Goal: Transaction & Acquisition: Purchase product/service

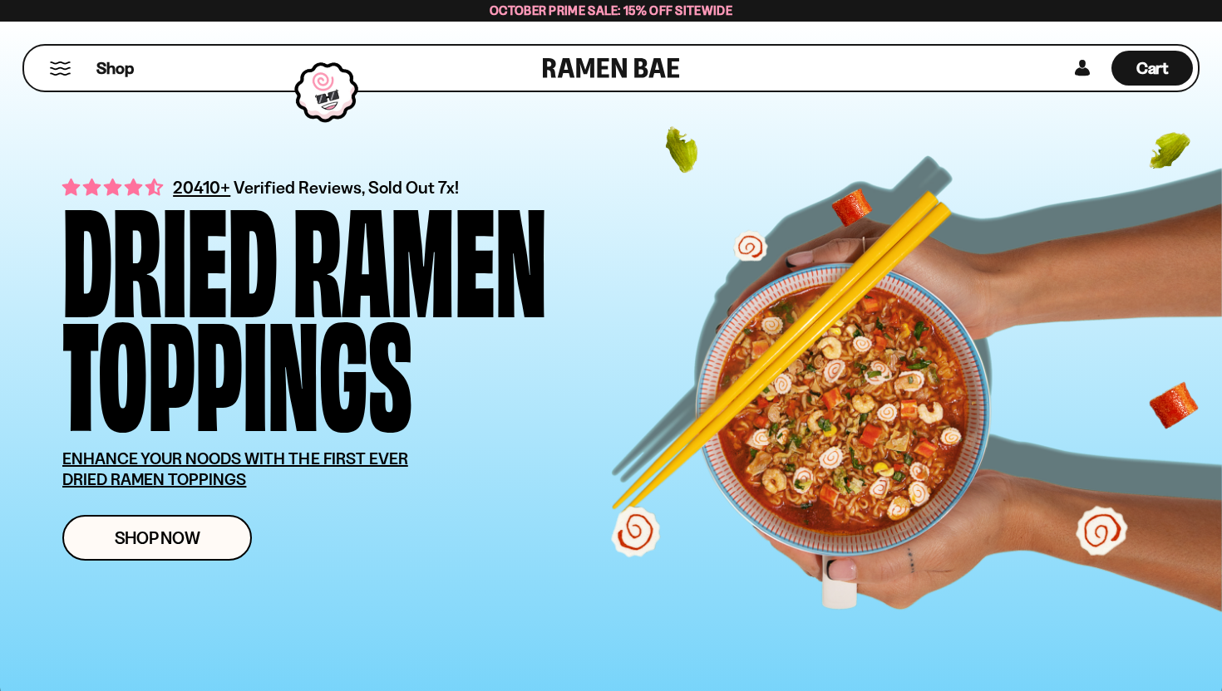
click at [64, 75] on div "Shop" at bounding box center [286, 68] width 514 height 45
click at [58, 62] on button "Mobile Menu Trigger" at bounding box center [60, 69] width 22 height 14
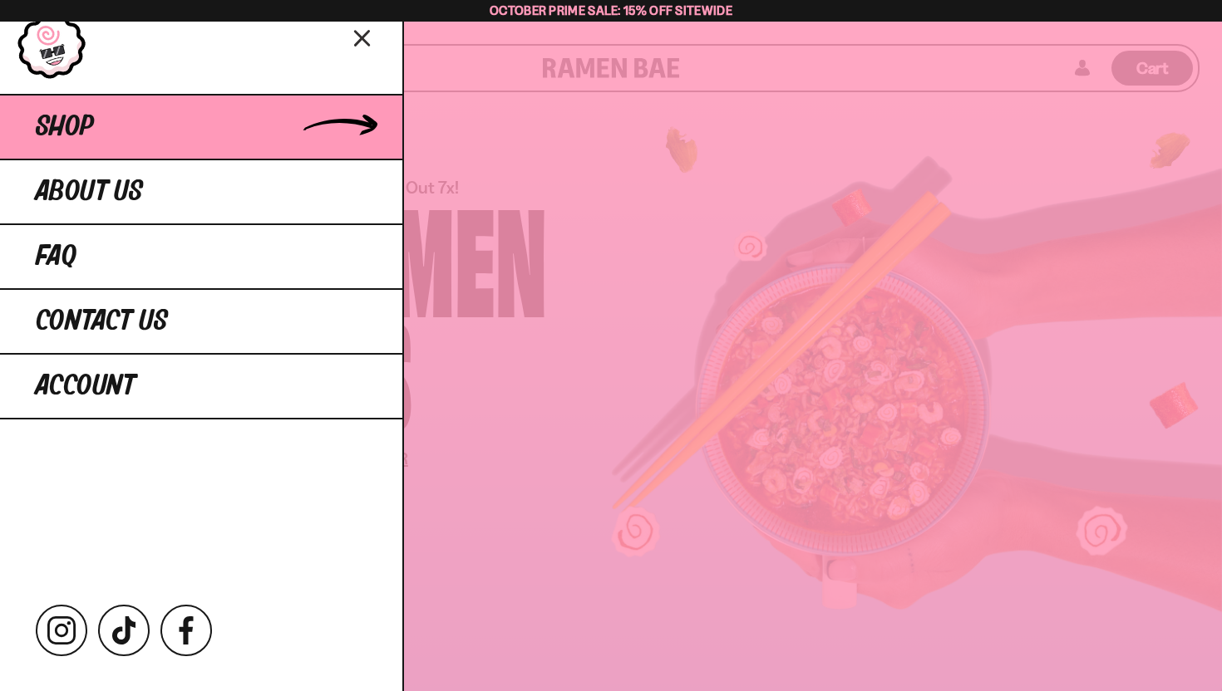
click at [94, 140] on link "Shop" at bounding box center [201, 126] width 402 height 65
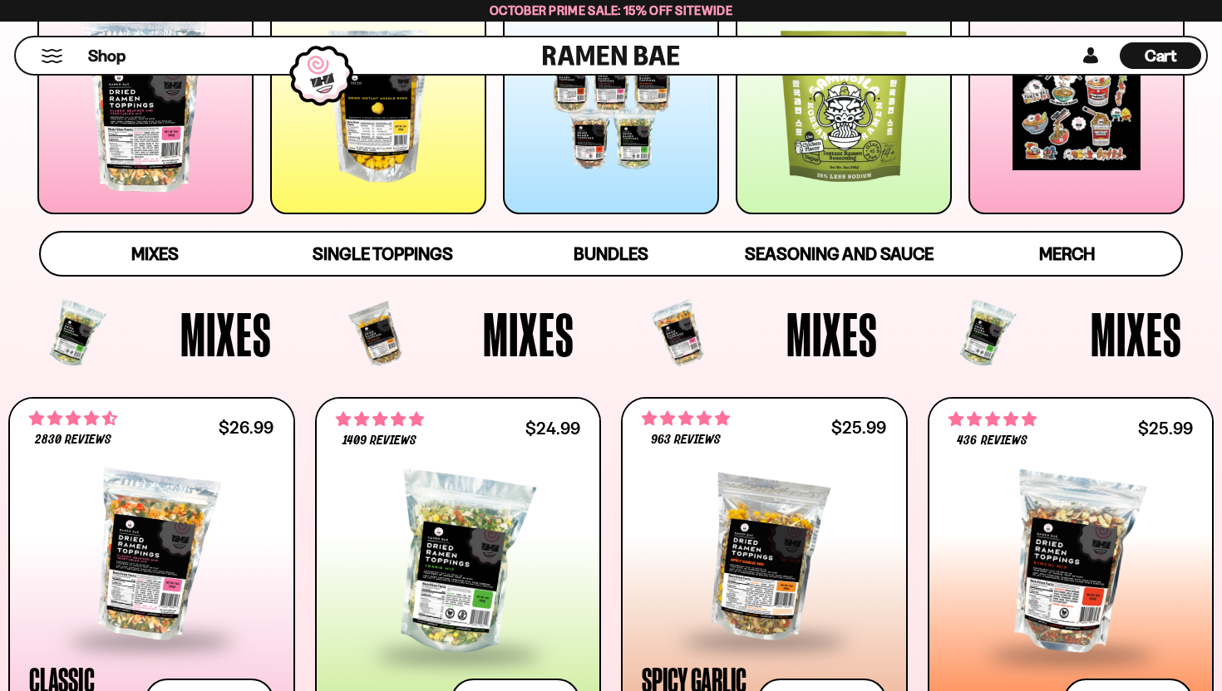
scroll to position [347, 0]
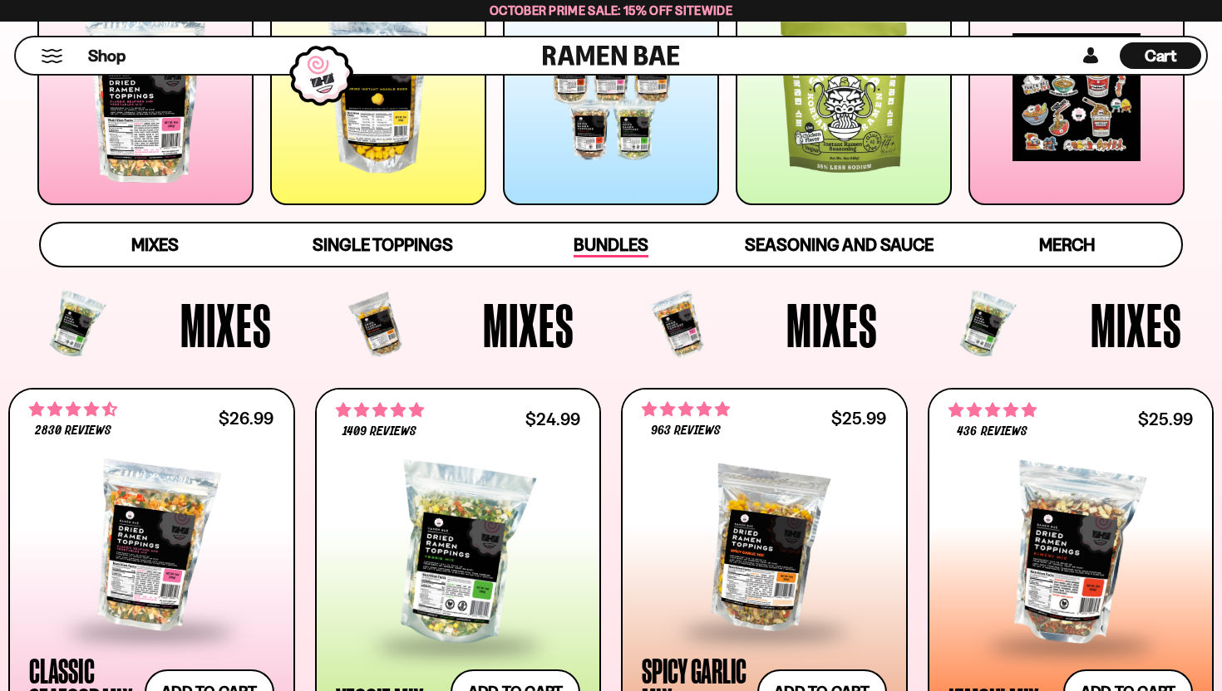
click at [618, 236] on span "Bundles" at bounding box center [610, 245] width 75 height 23
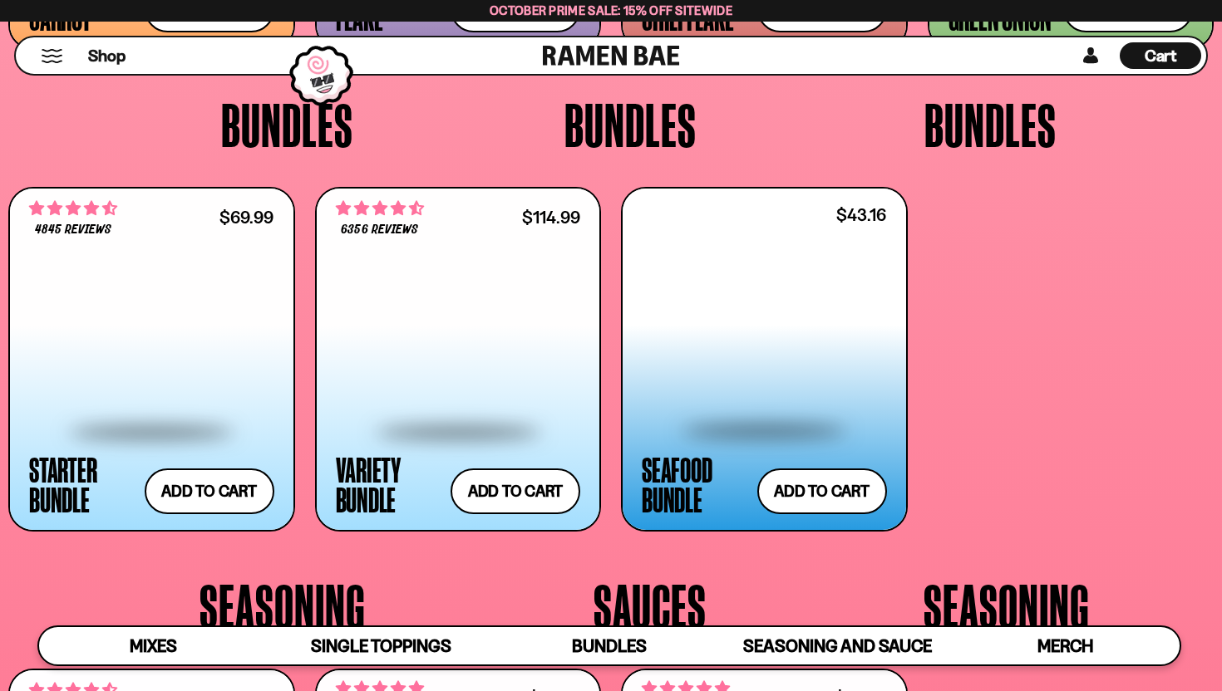
scroll to position [3339, 0]
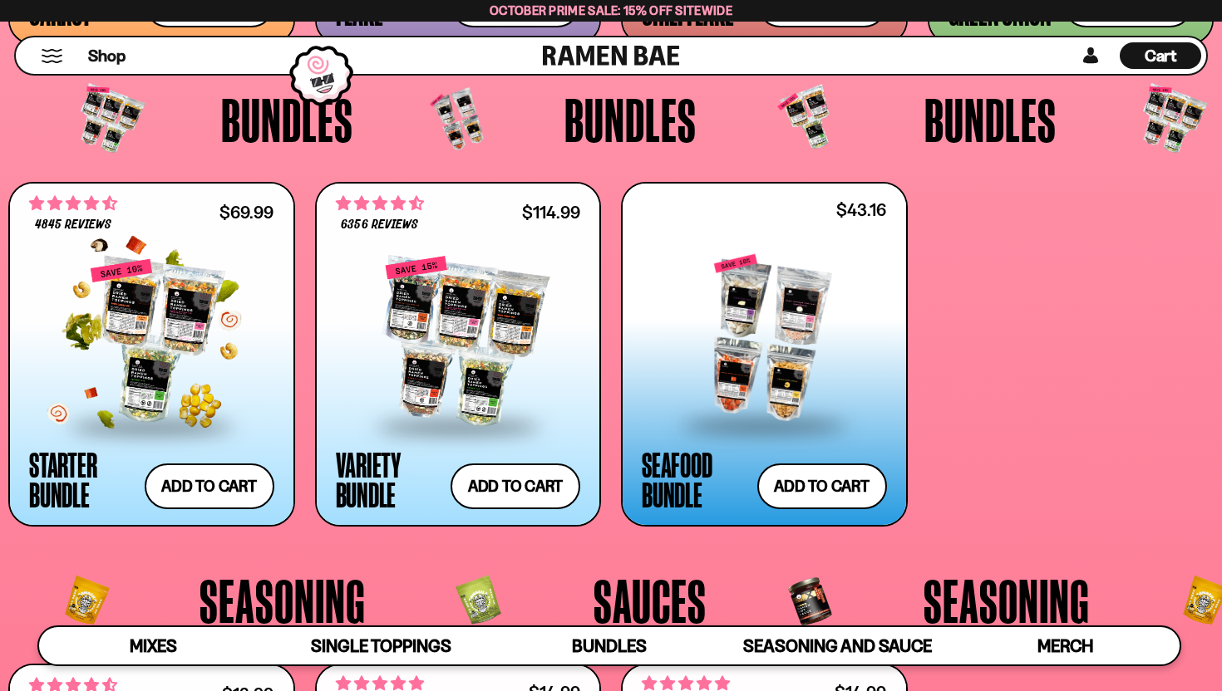
click at [197, 352] on div at bounding box center [151, 341] width 245 height 166
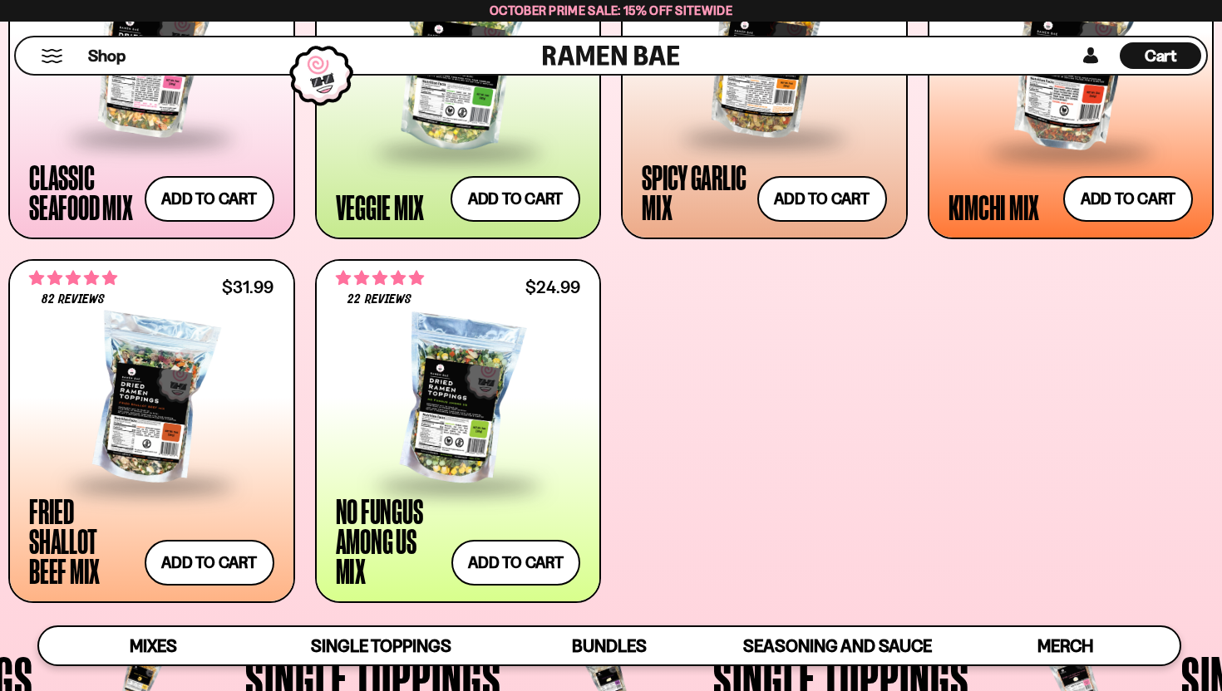
scroll to position [872, 0]
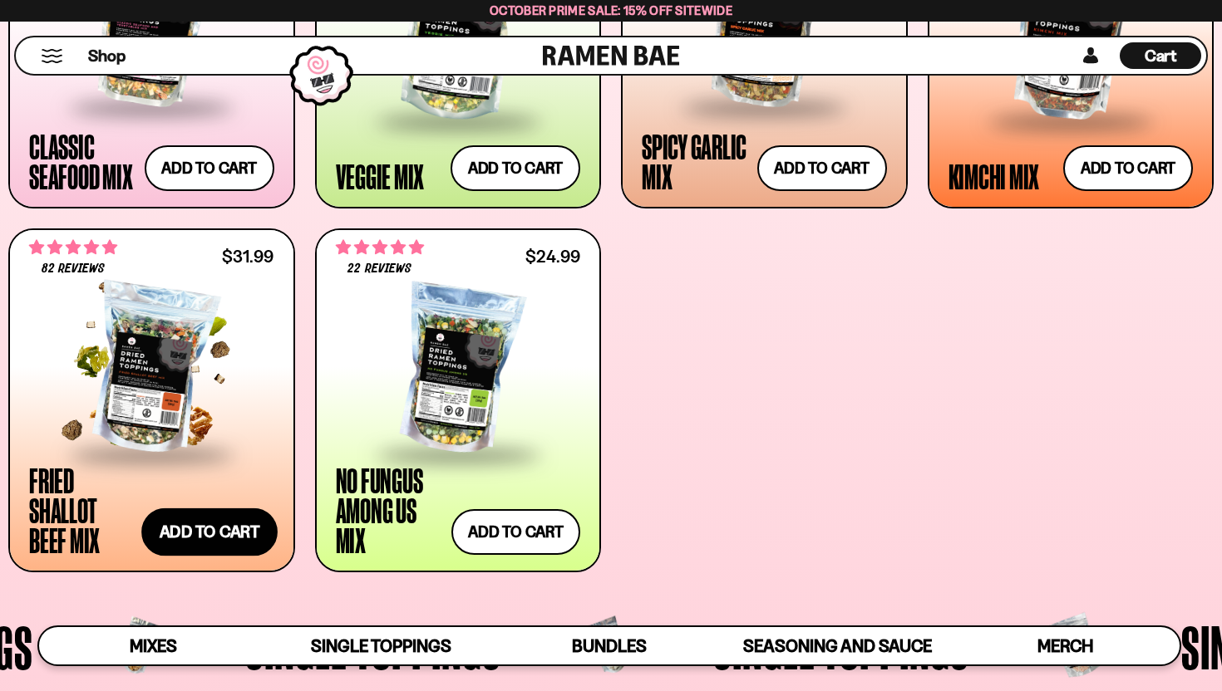
click at [190, 544] on button "Add to cart Add ― Regular price $31.99 Regular price Sale price $31.99 Unit pri…" at bounding box center [209, 533] width 136 height 48
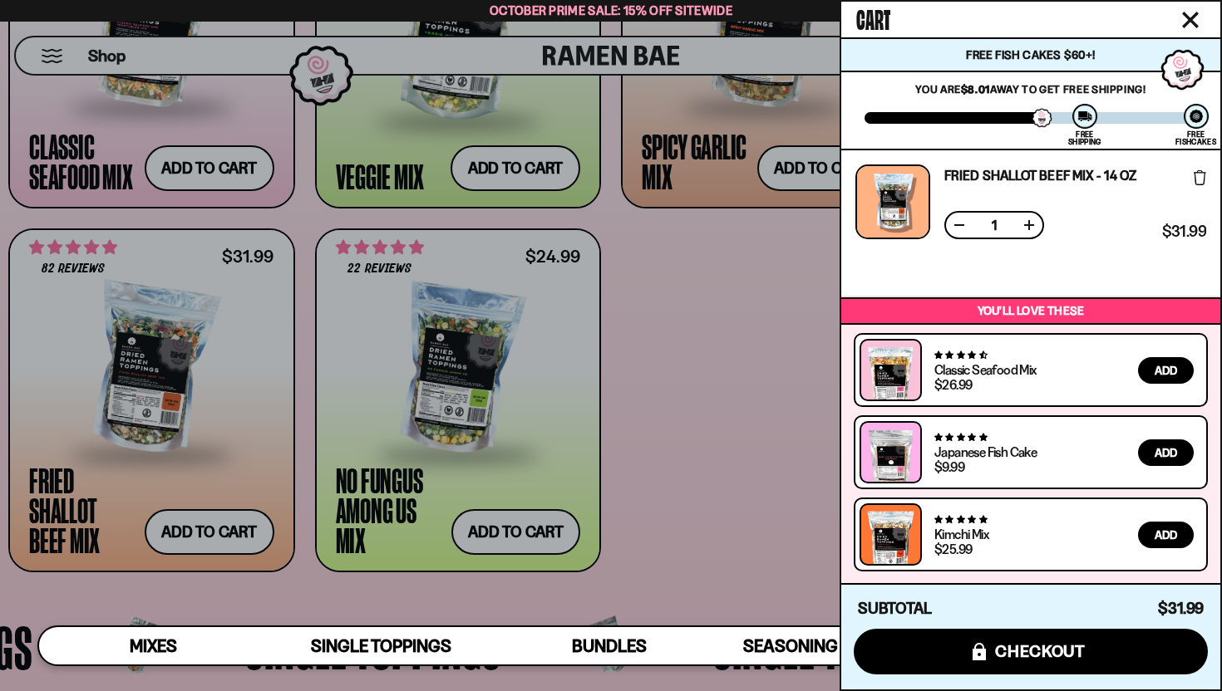
click at [1028, 219] on button at bounding box center [1029, 225] width 17 height 17
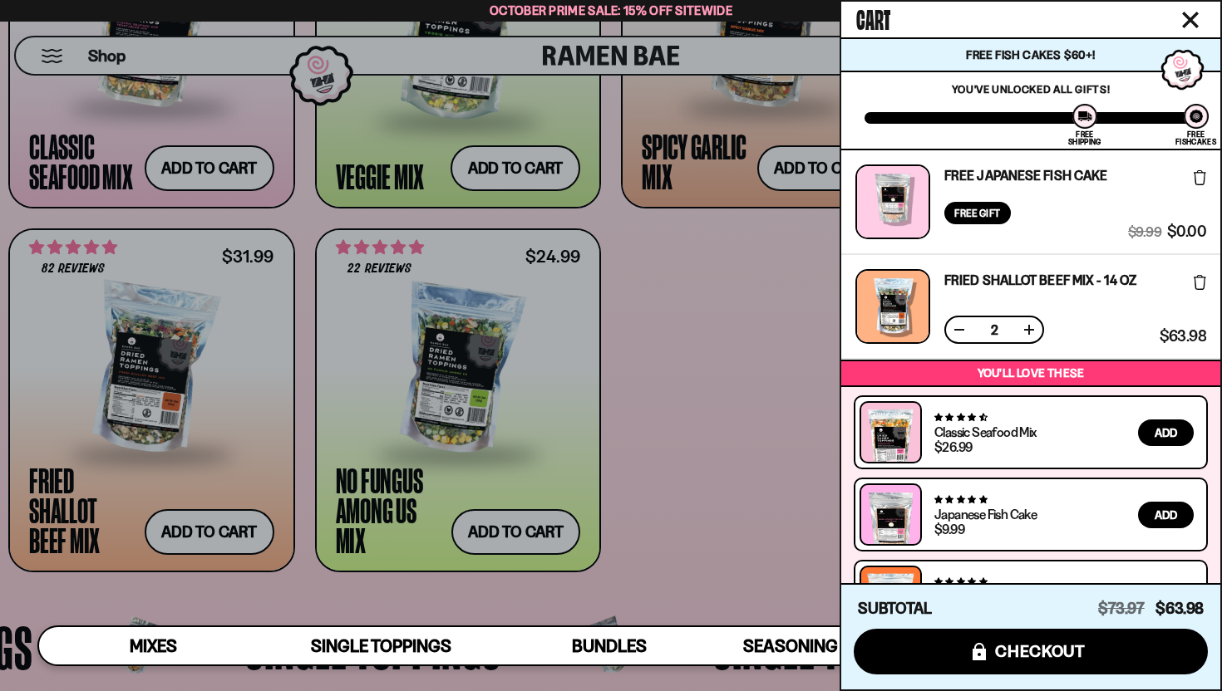
scroll to position [62, 0]
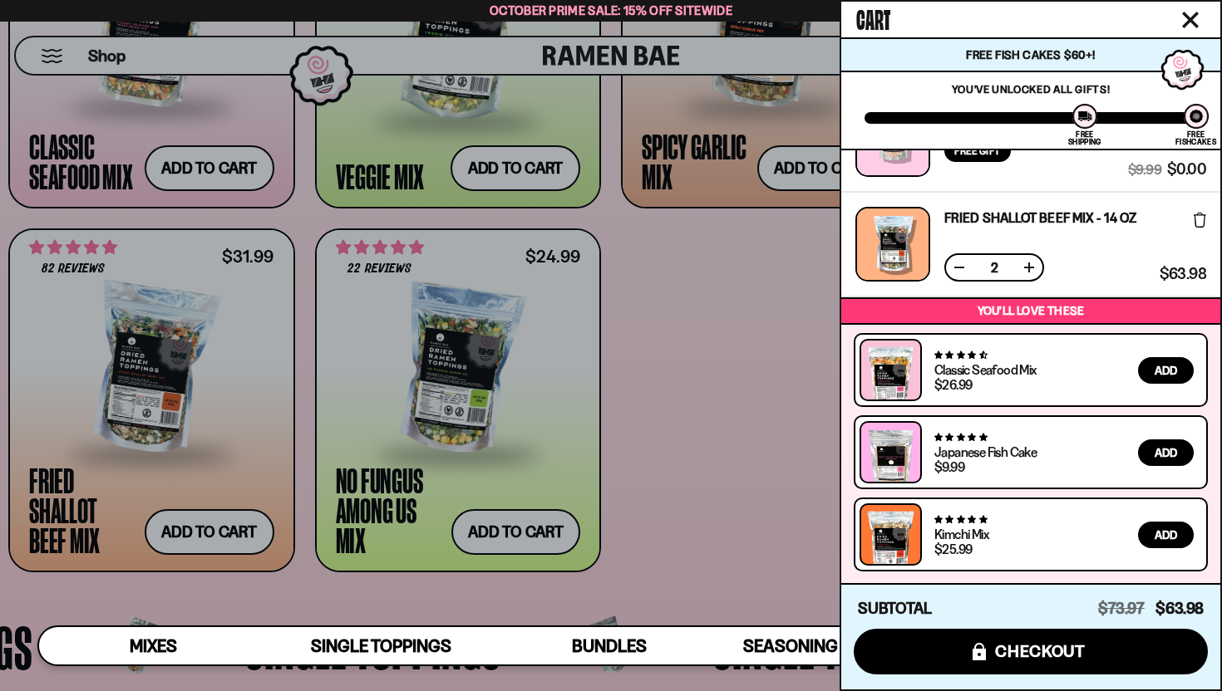
click at [738, 432] on div at bounding box center [611, 345] width 1222 height 691
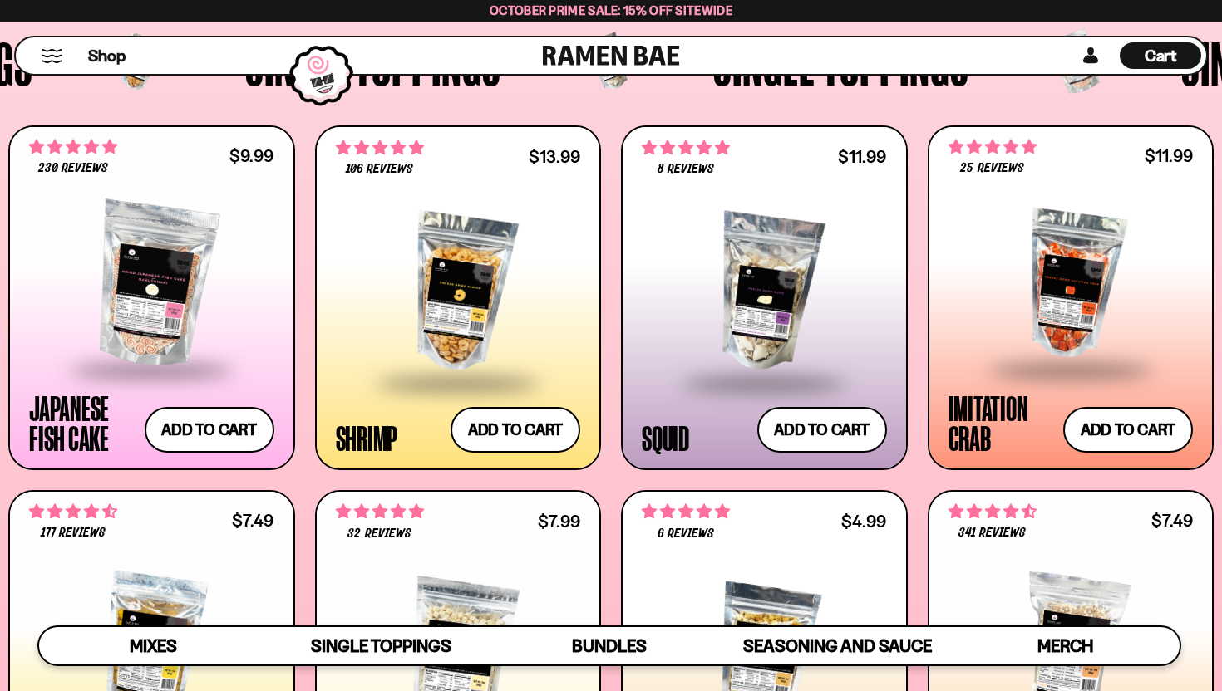
scroll to position [1472, 0]
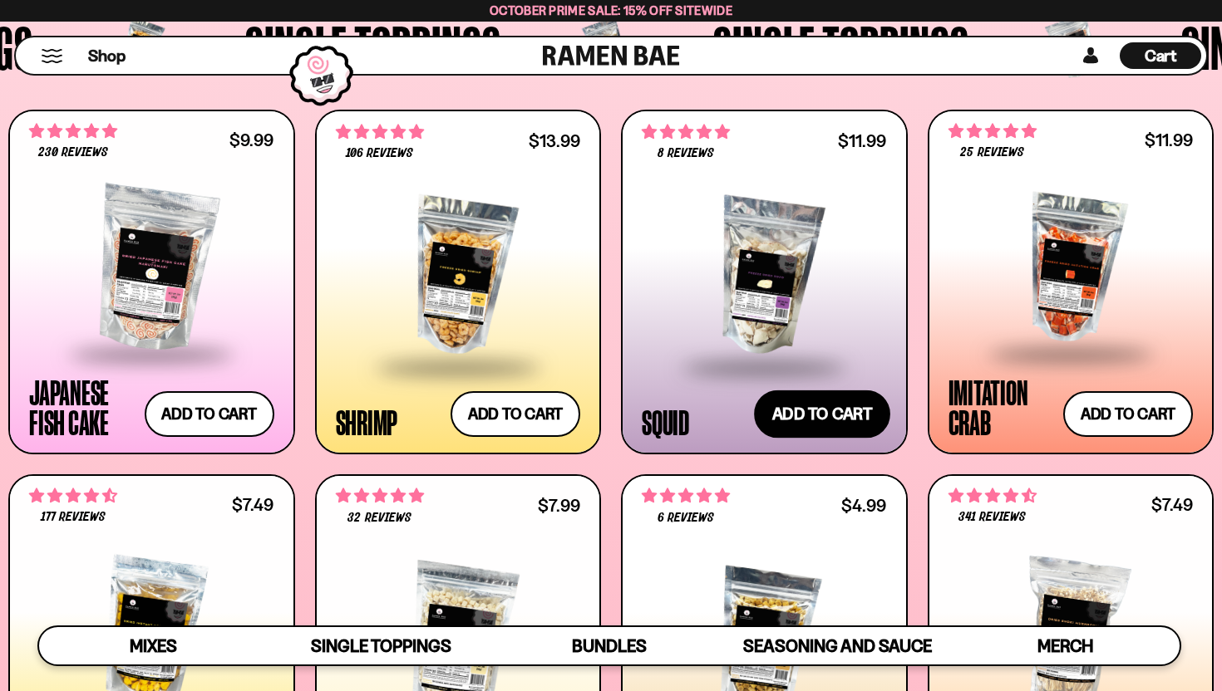
click at [814, 411] on button "Add to cart Add ― Regular price $11.99 Regular price Sale price $11.99 Unit pri…" at bounding box center [822, 415] width 136 height 48
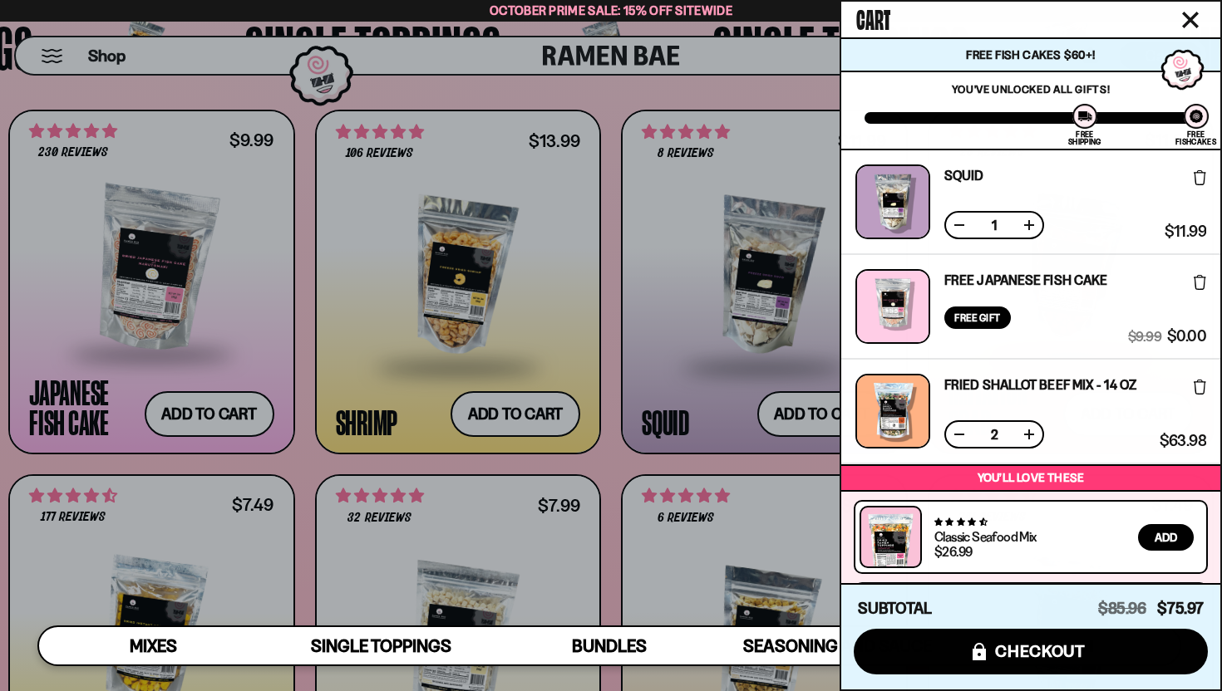
scroll to position [167, 0]
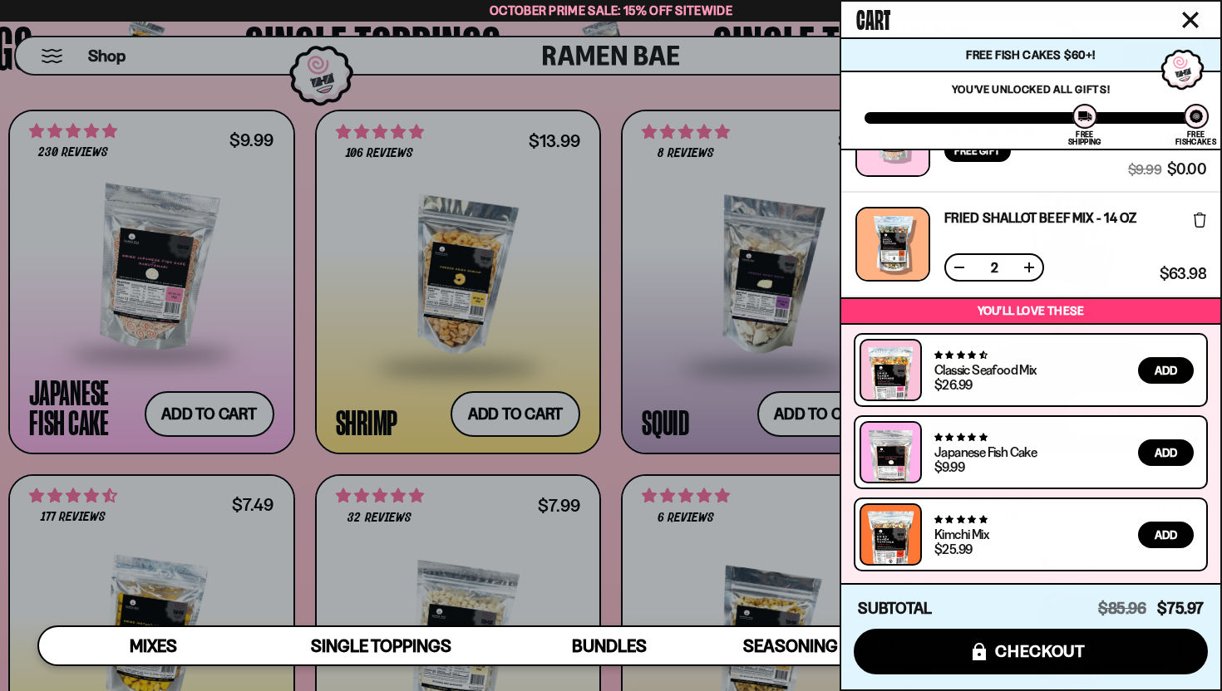
click at [704, 91] on div at bounding box center [611, 345] width 1222 height 691
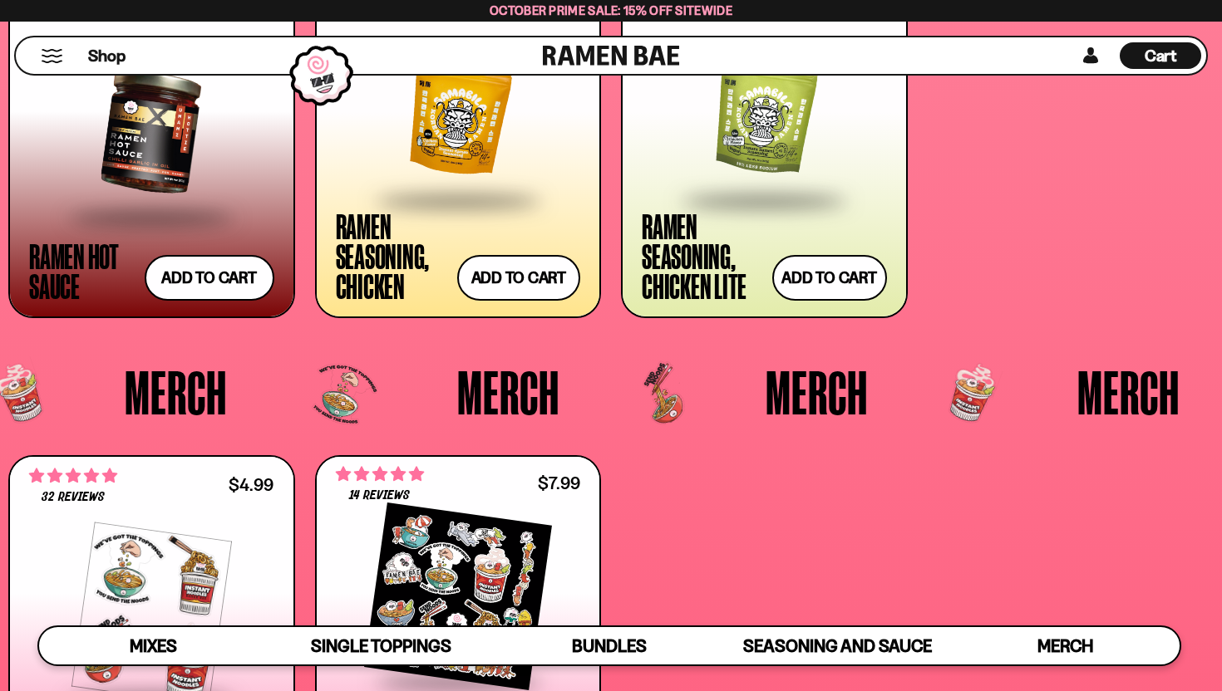
scroll to position [0, 0]
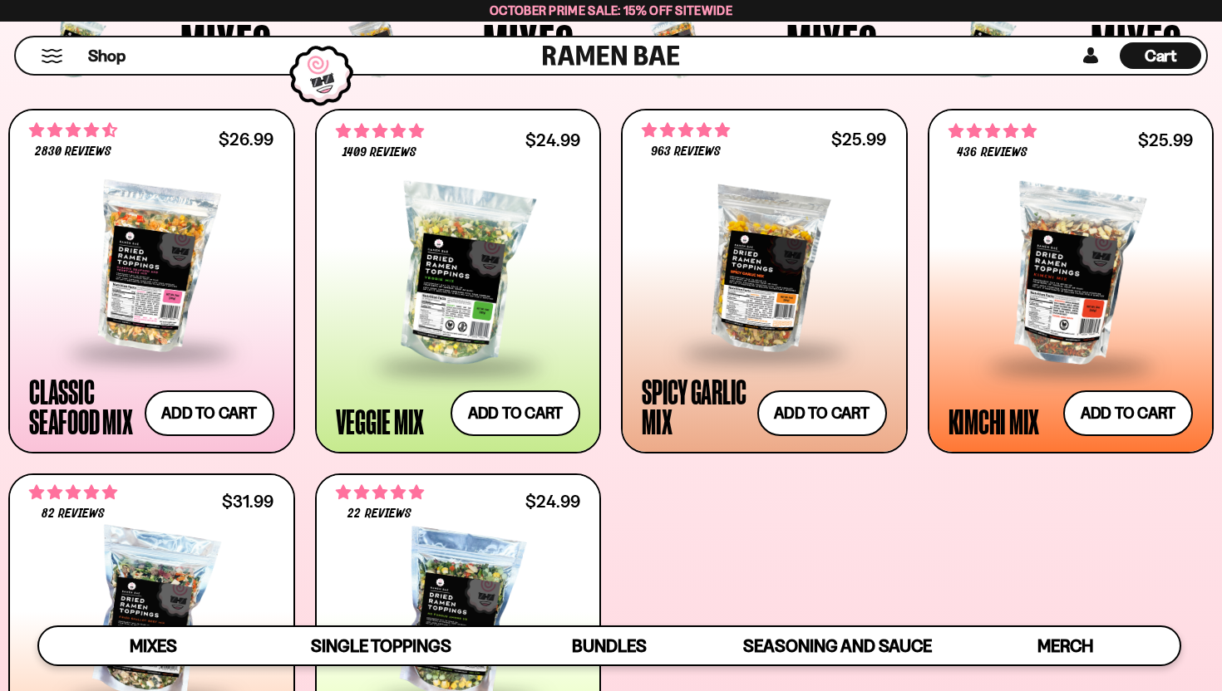
click at [1175, 58] on span "Cart" at bounding box center [1160, 56] width 32 height 20
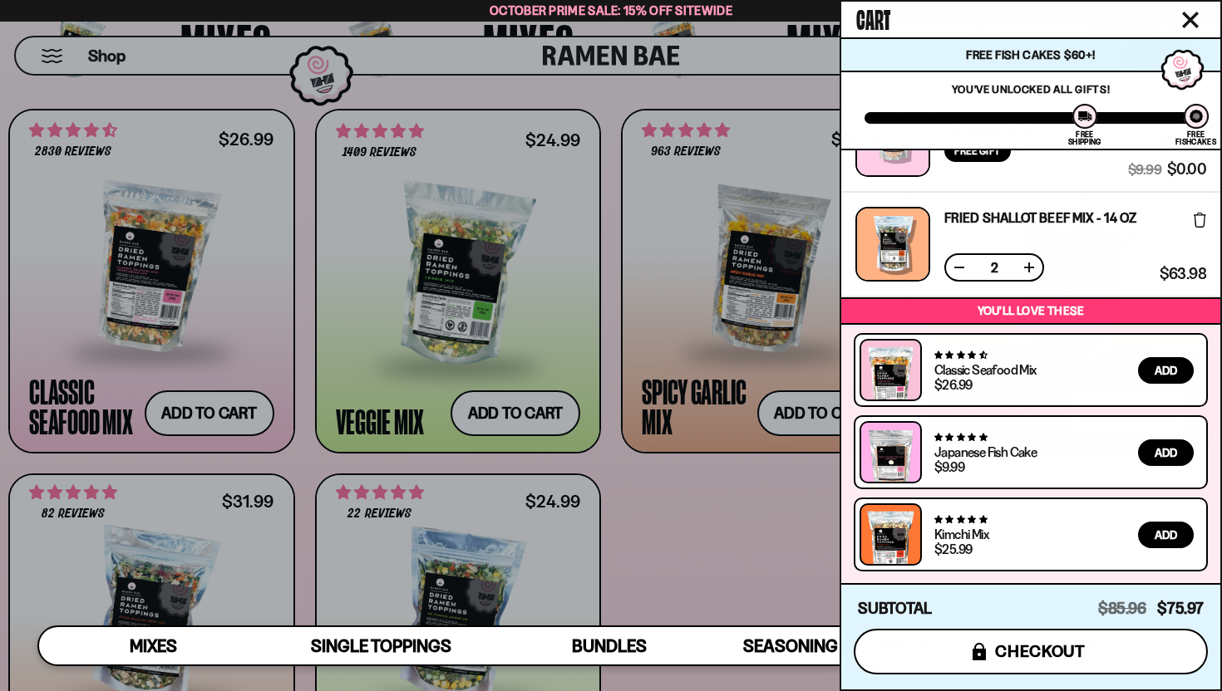
click at [1031, 653] on span "checkout" at bounding box center [1040, 651] width 91 height 18
